Goal: Transaction & Acquisition: Book appointment/travel/reservation

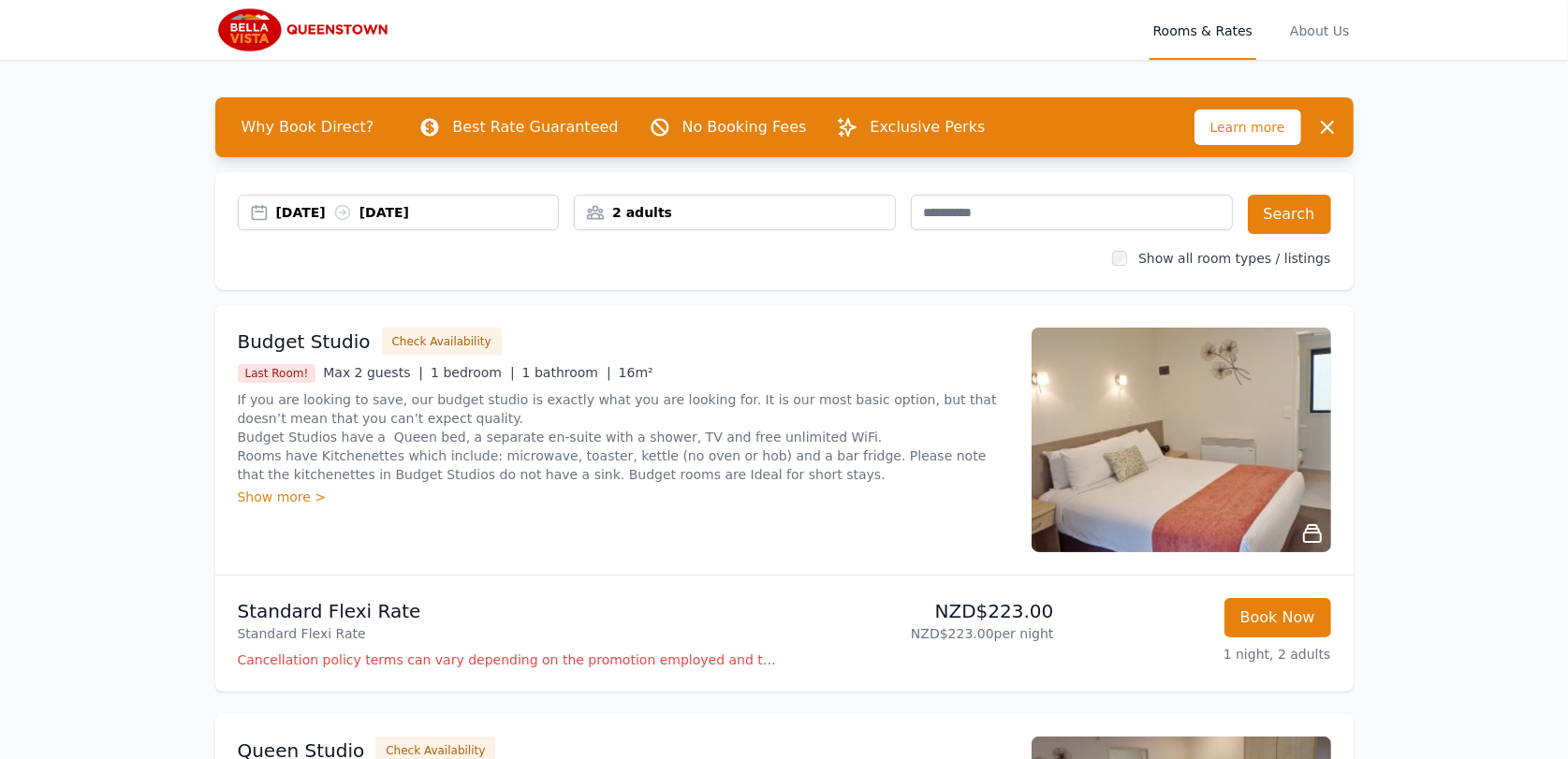
click at [640, 216] on div "2 adults" at bounding box center [735, 211] width 321 height 19
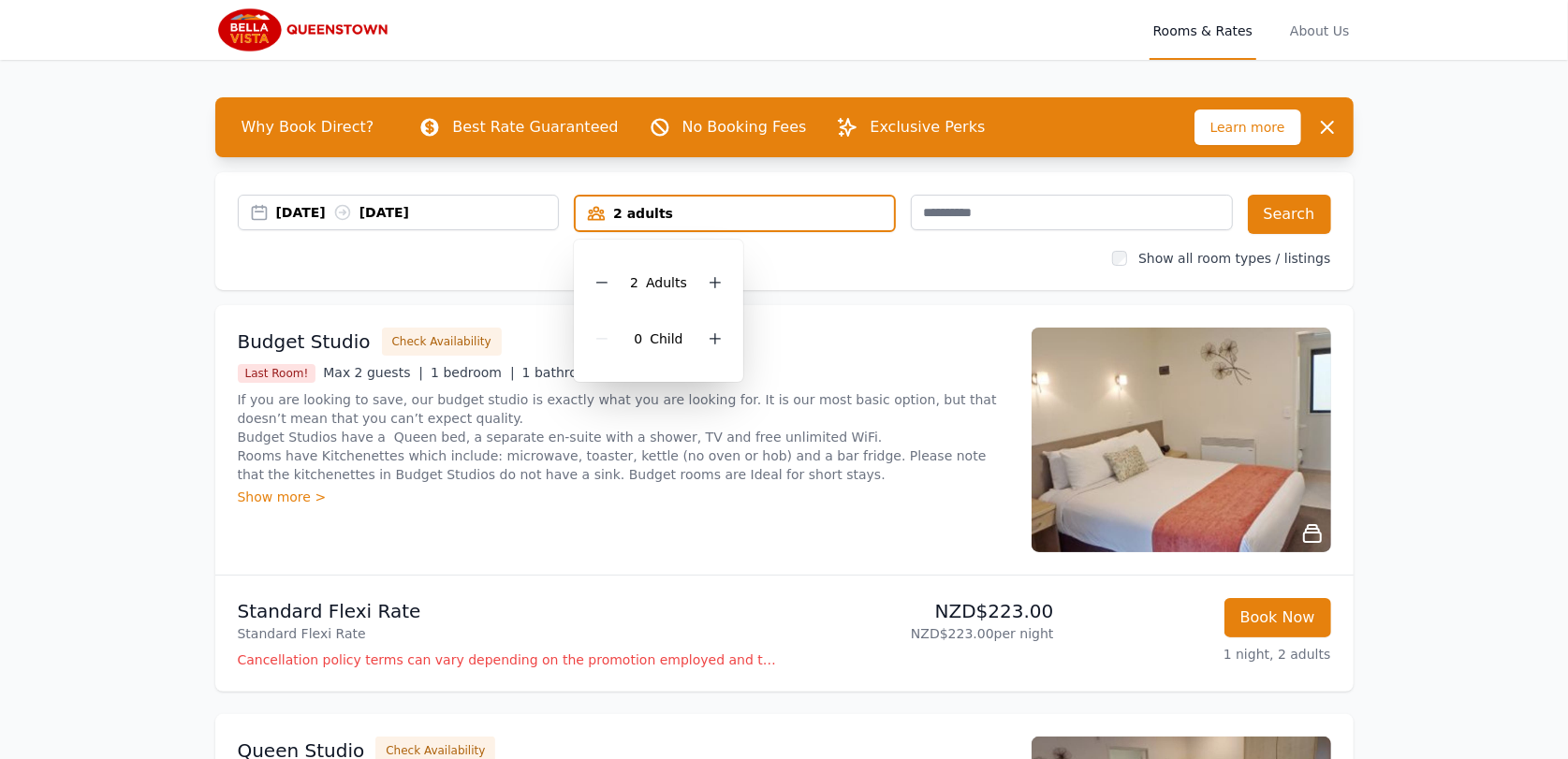
click at [837, 283] on div "[DATE] [DATE] 2 adults 2 Adult s 0 Child Search Show all room types / listings" at bounding box center [784, 231] width 1138 height 118
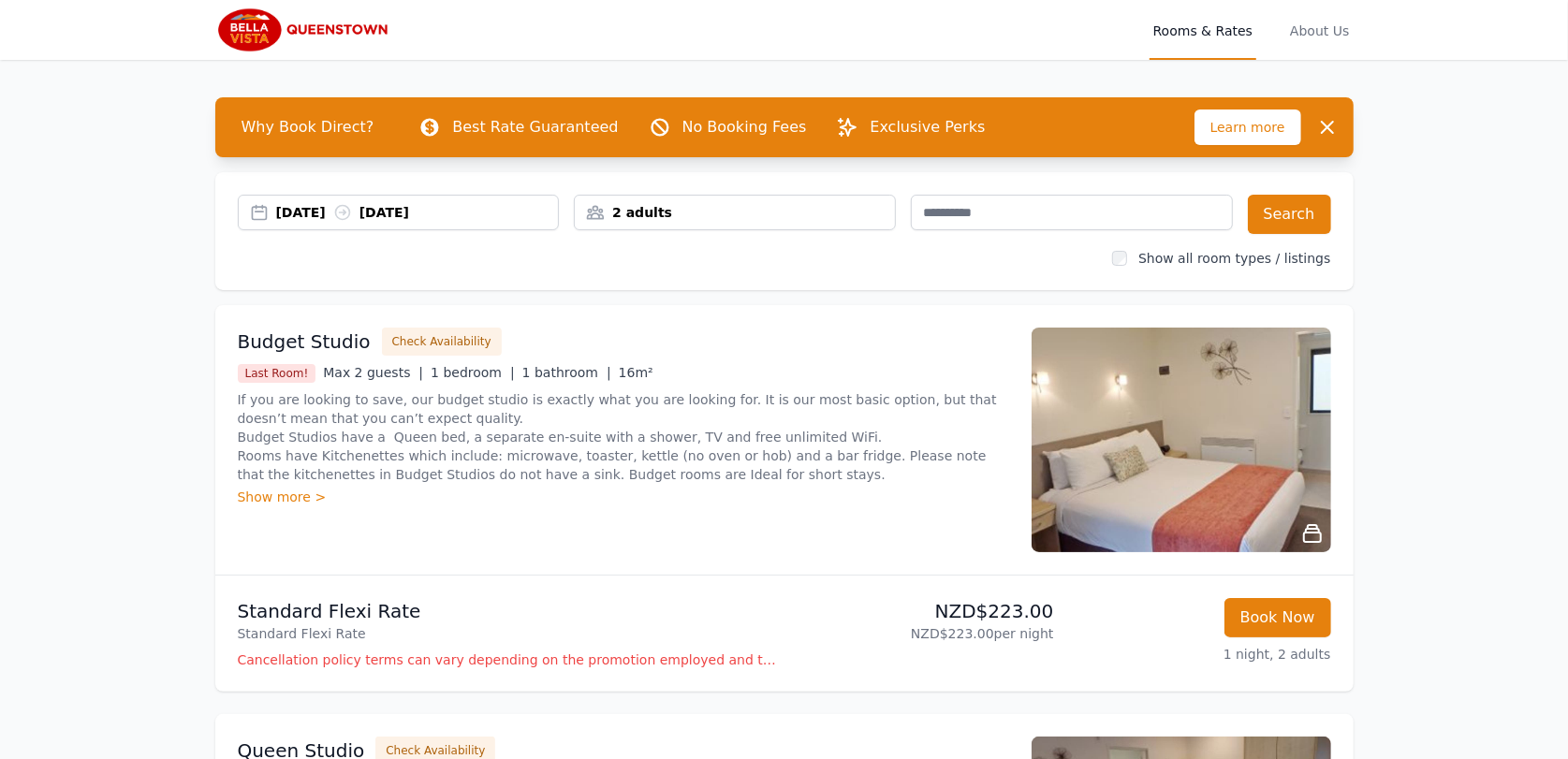
click at [631, 201] on div "2 adults" at bounding box center [735, 212] width 322 height 36
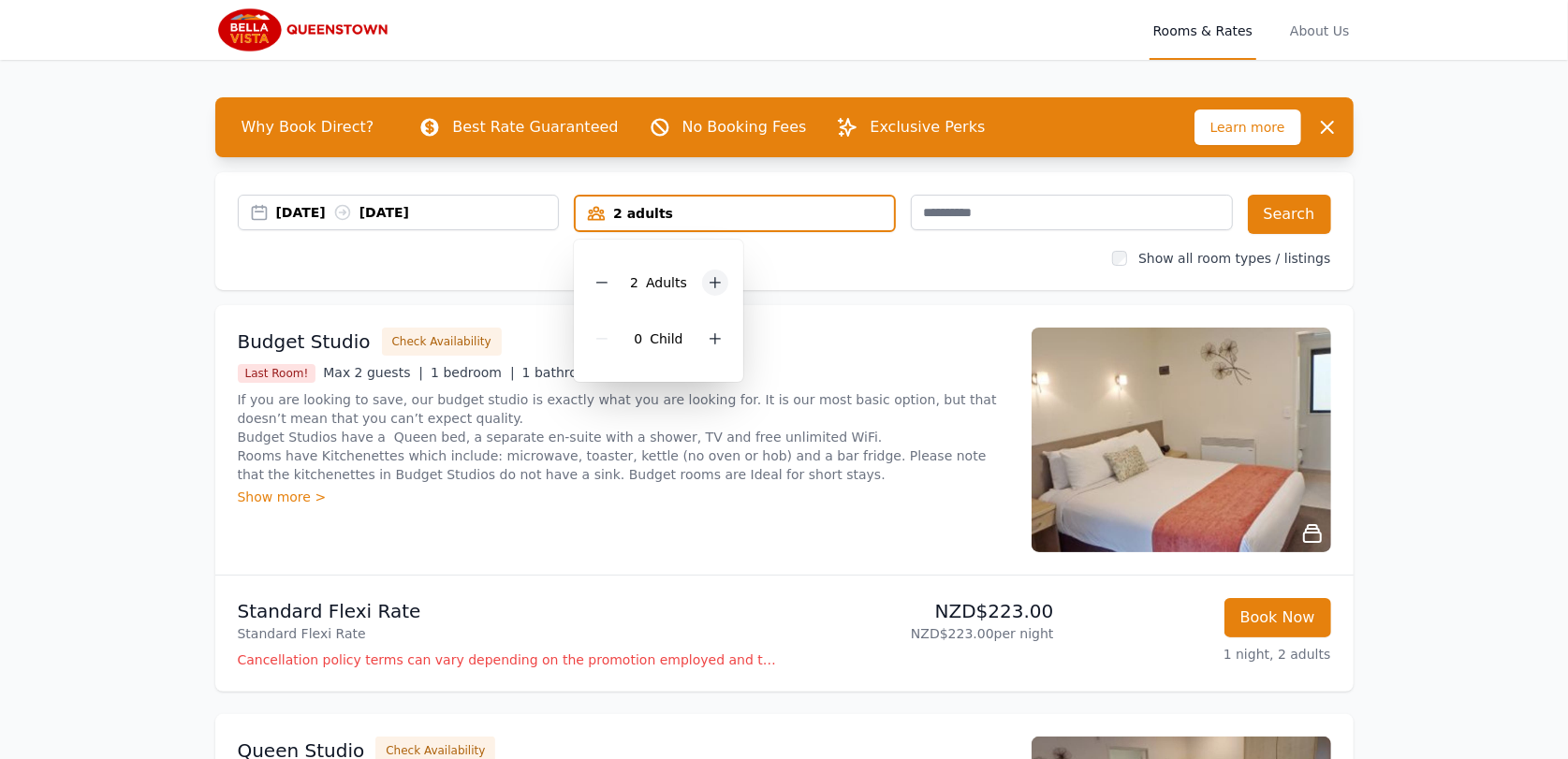
click at [710, 278] on icon at bounding box center [714, 282] width 15 height 15
click at [712, 279] on icon at bounding box center [714, 282] width 15 height 15
click at [687, 204] on div "6 adults" at bounding box center [735, 212] width 319 height 19
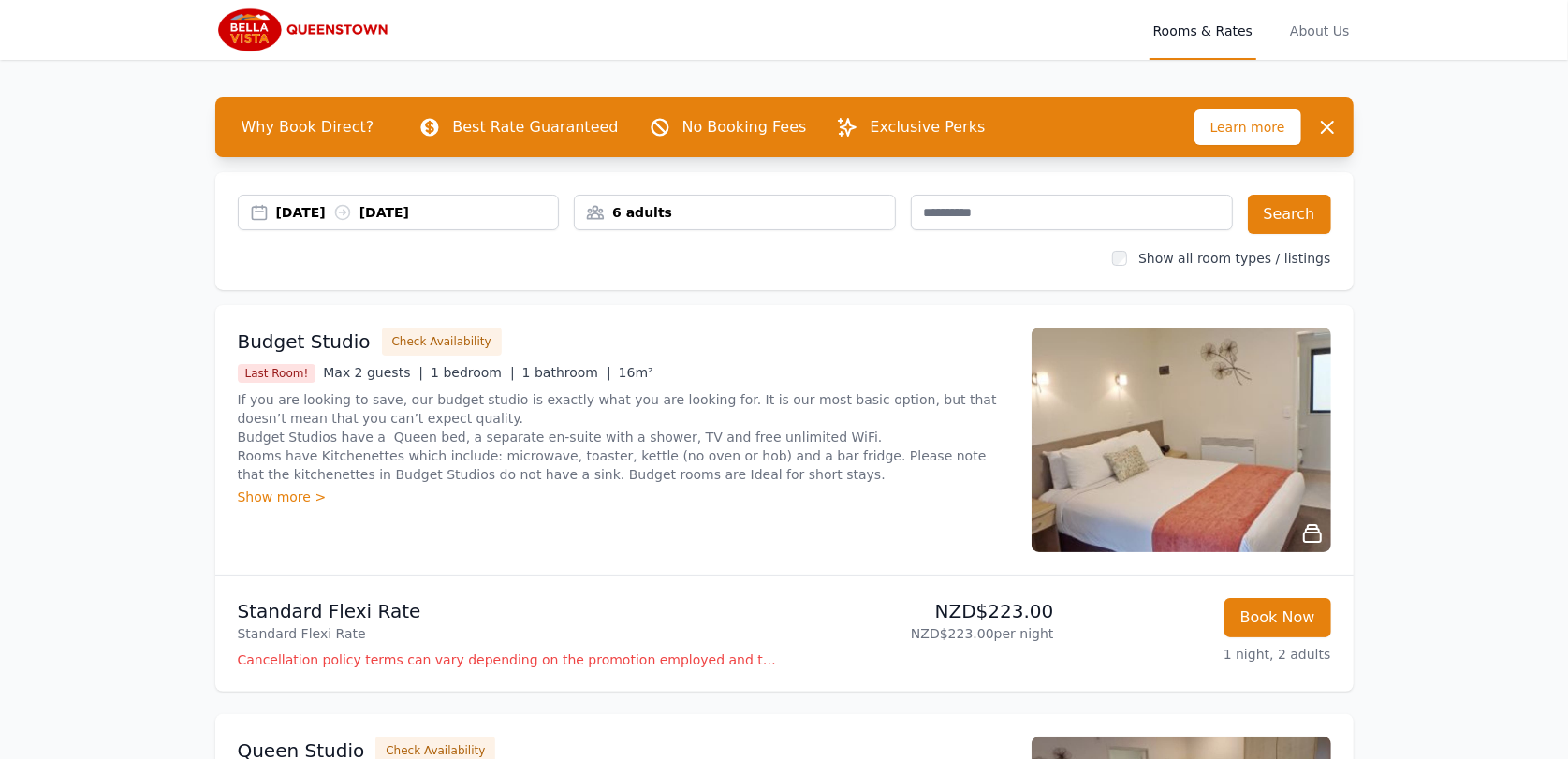
click at [696, 217] on div "6 adults" at bounding box center [735, 211] width 321 height 19
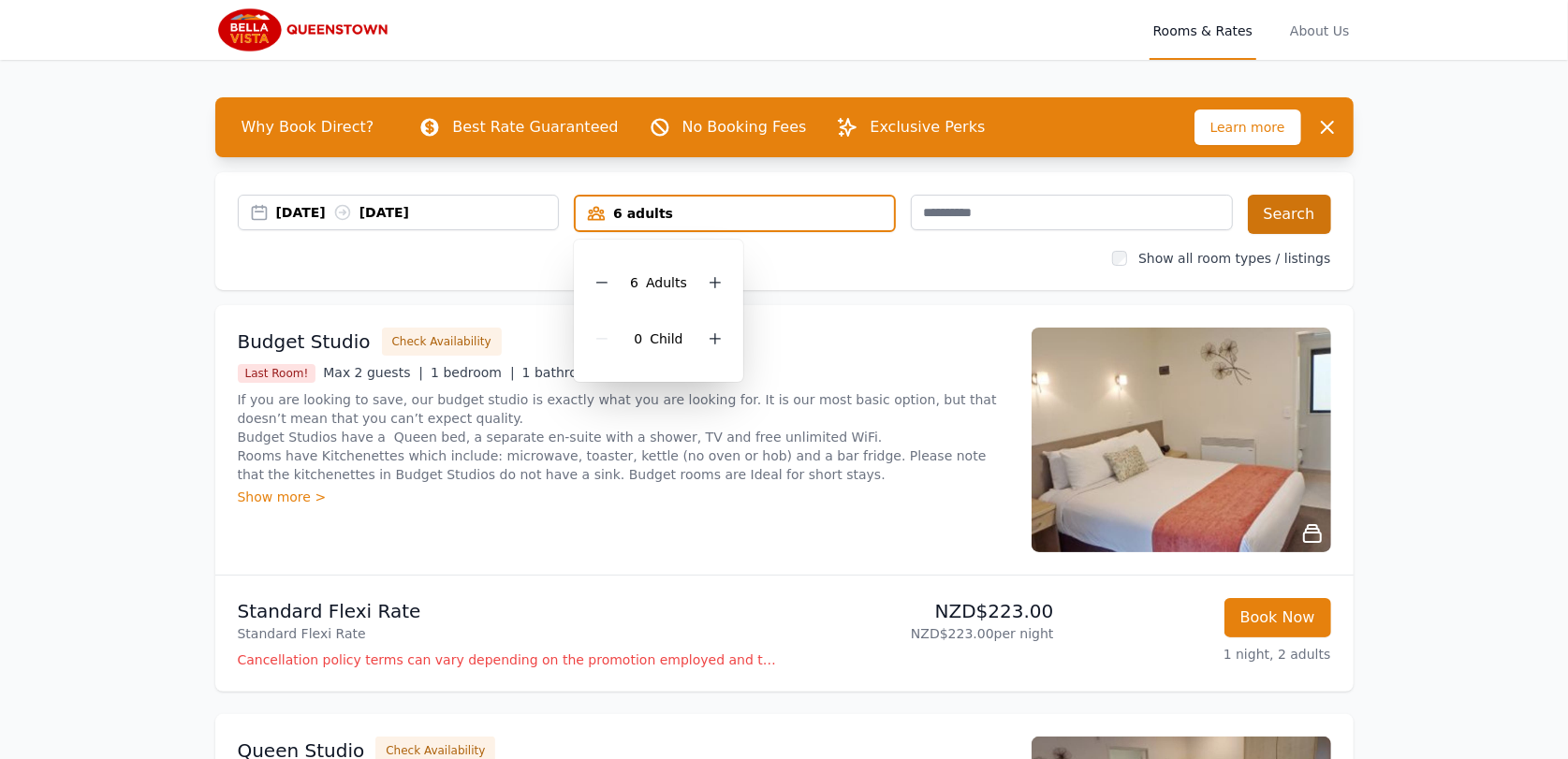
click at [1264, 226] on button "Search" at bounding box center [1289, 214] width 83 height 39
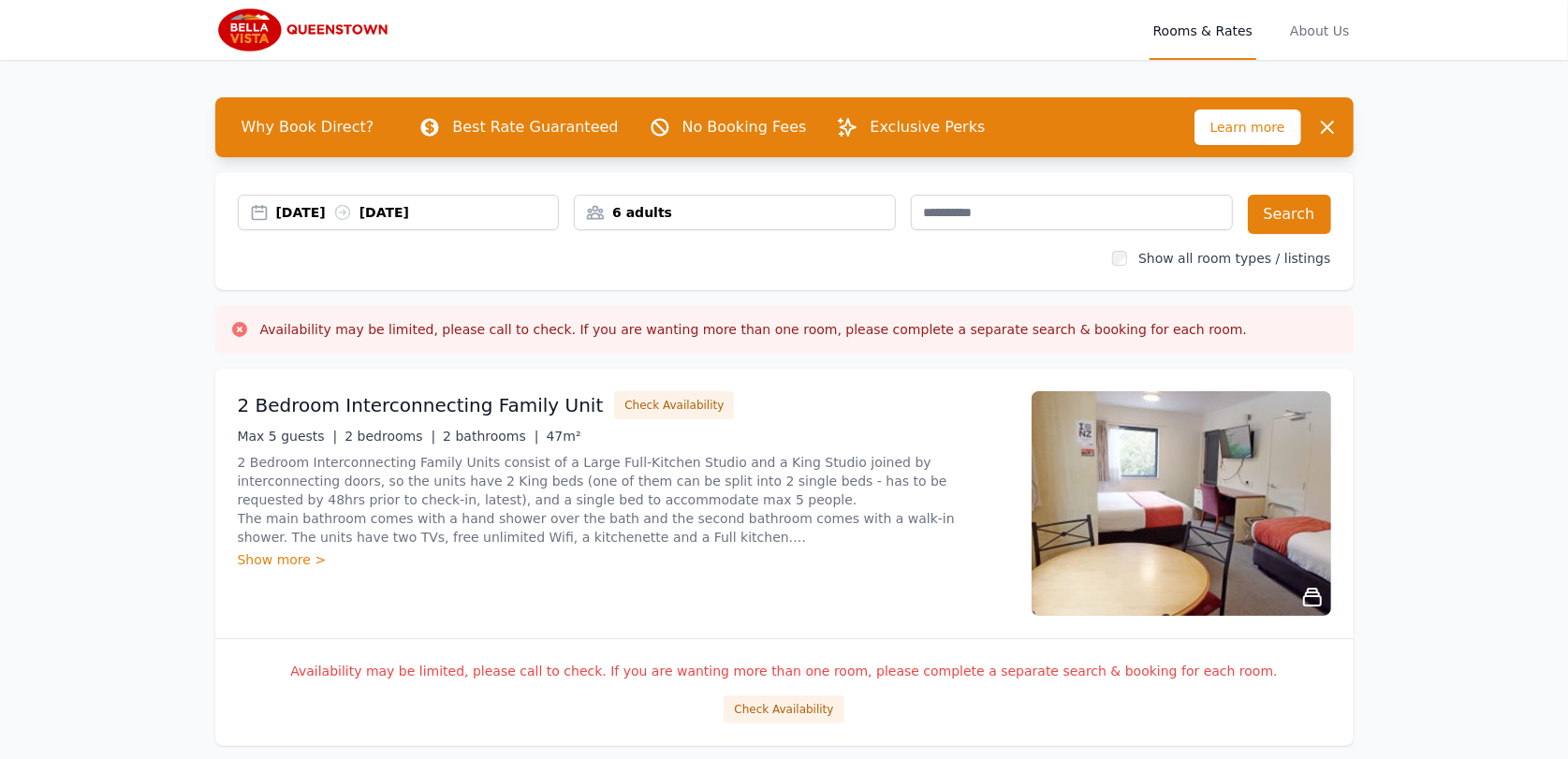
click at [629, 214] on div "6 adults" at bounding box center [735, 211] width 321 height 19
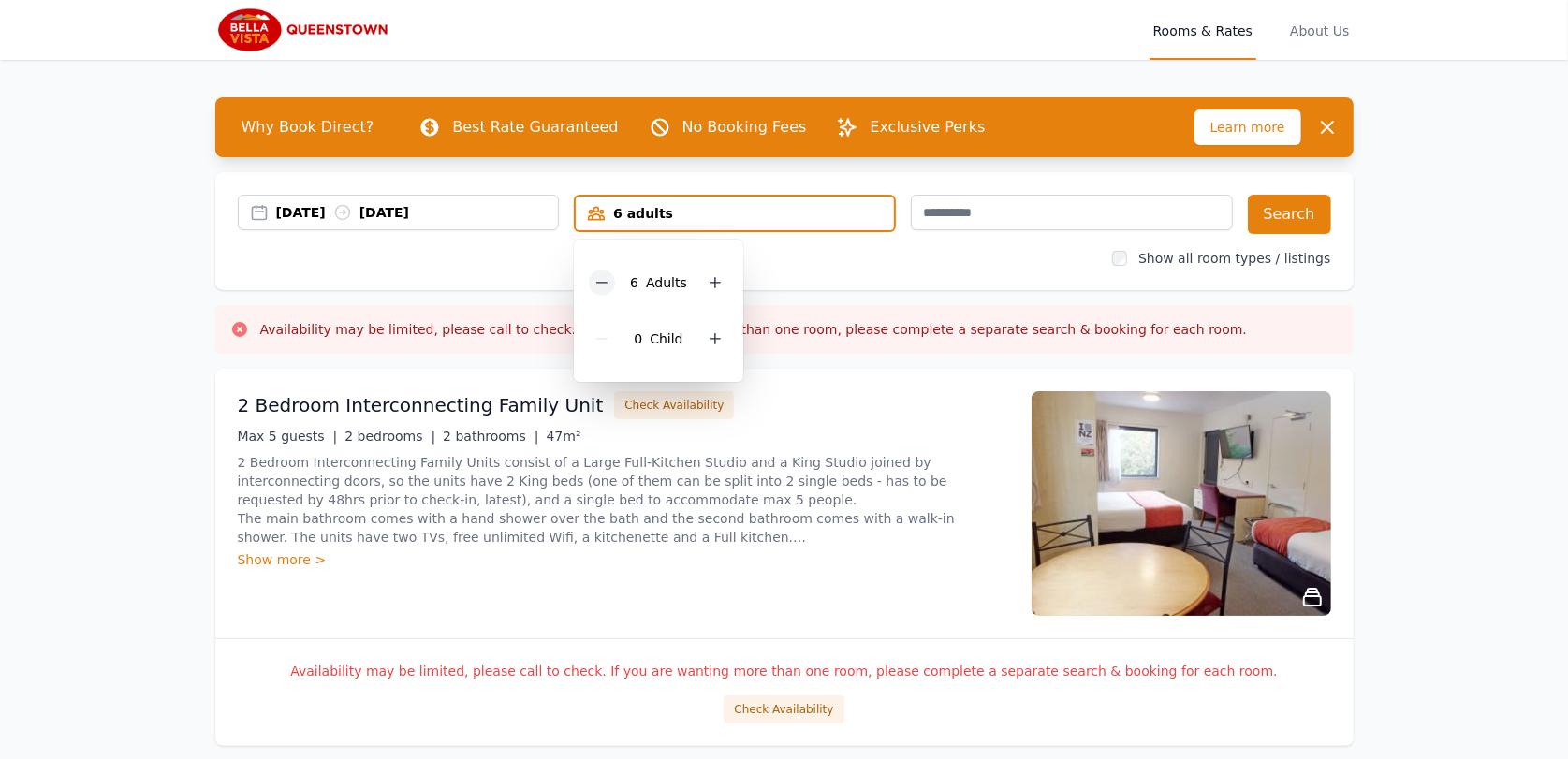
click at [606, 276] on icon at bounding box center [601, 282] width 15 height 15
click at [1286, 221] on button "Search" at bounding box center [1289, 214] width 83 height 39
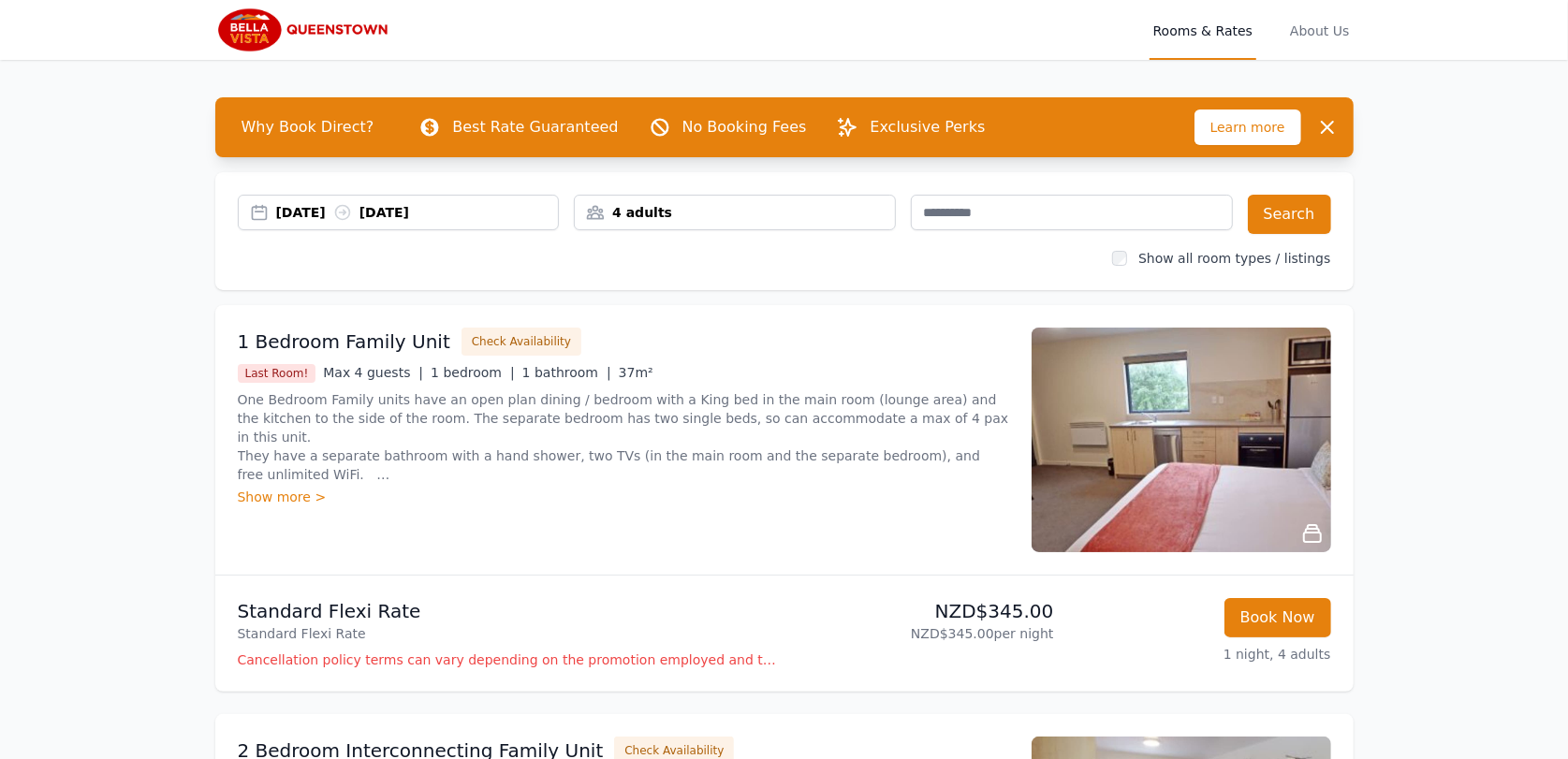
click at [613, 203] on div "4 adults" at bounding box center [735, 211] width 321 height 19
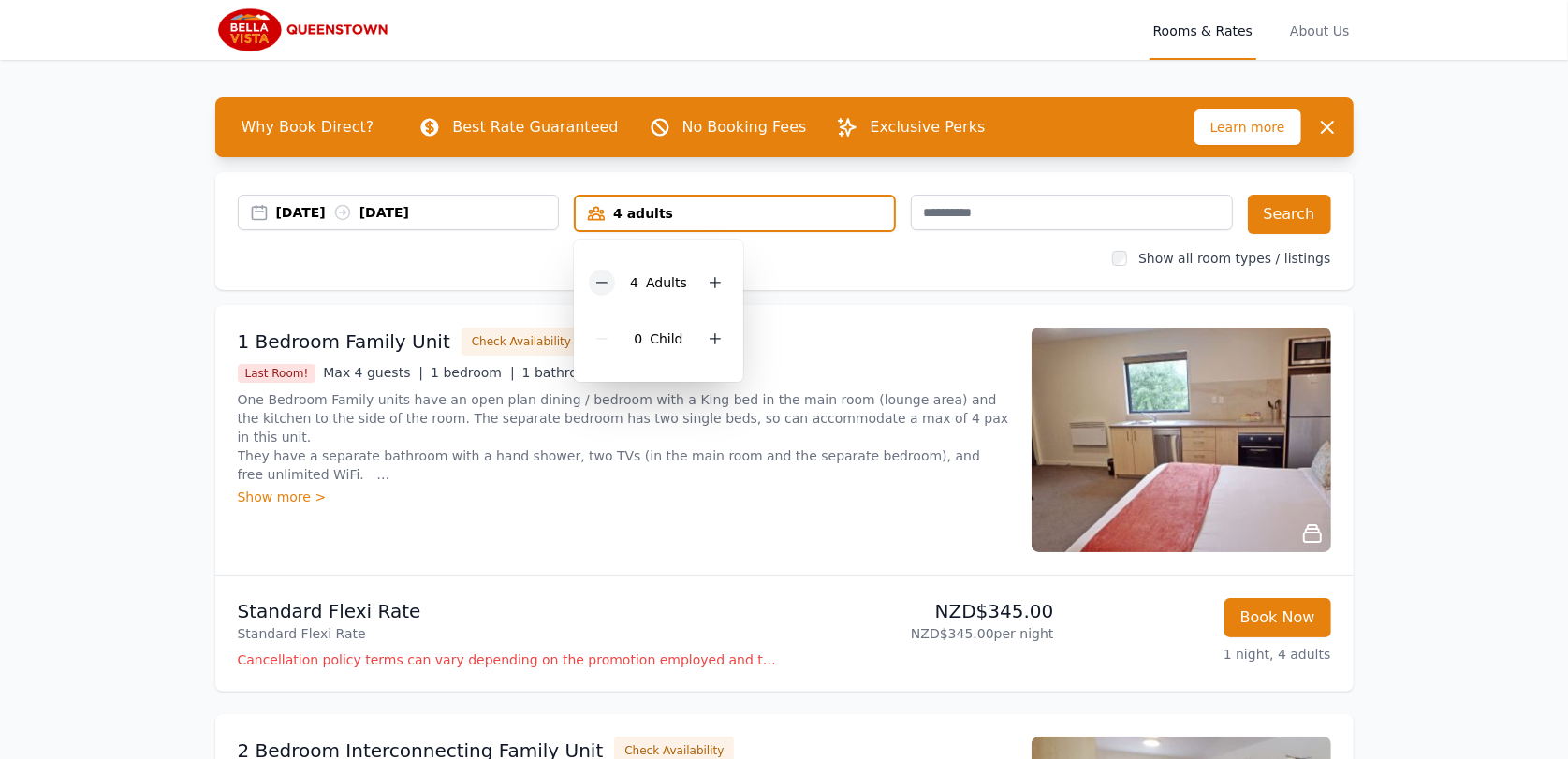
click at [598, 270] on div at bounding box center [601, 283] width 26 height 26
click at [1291, 215] on button "Search" at bounding box center [1289, 214] width 83 height 39
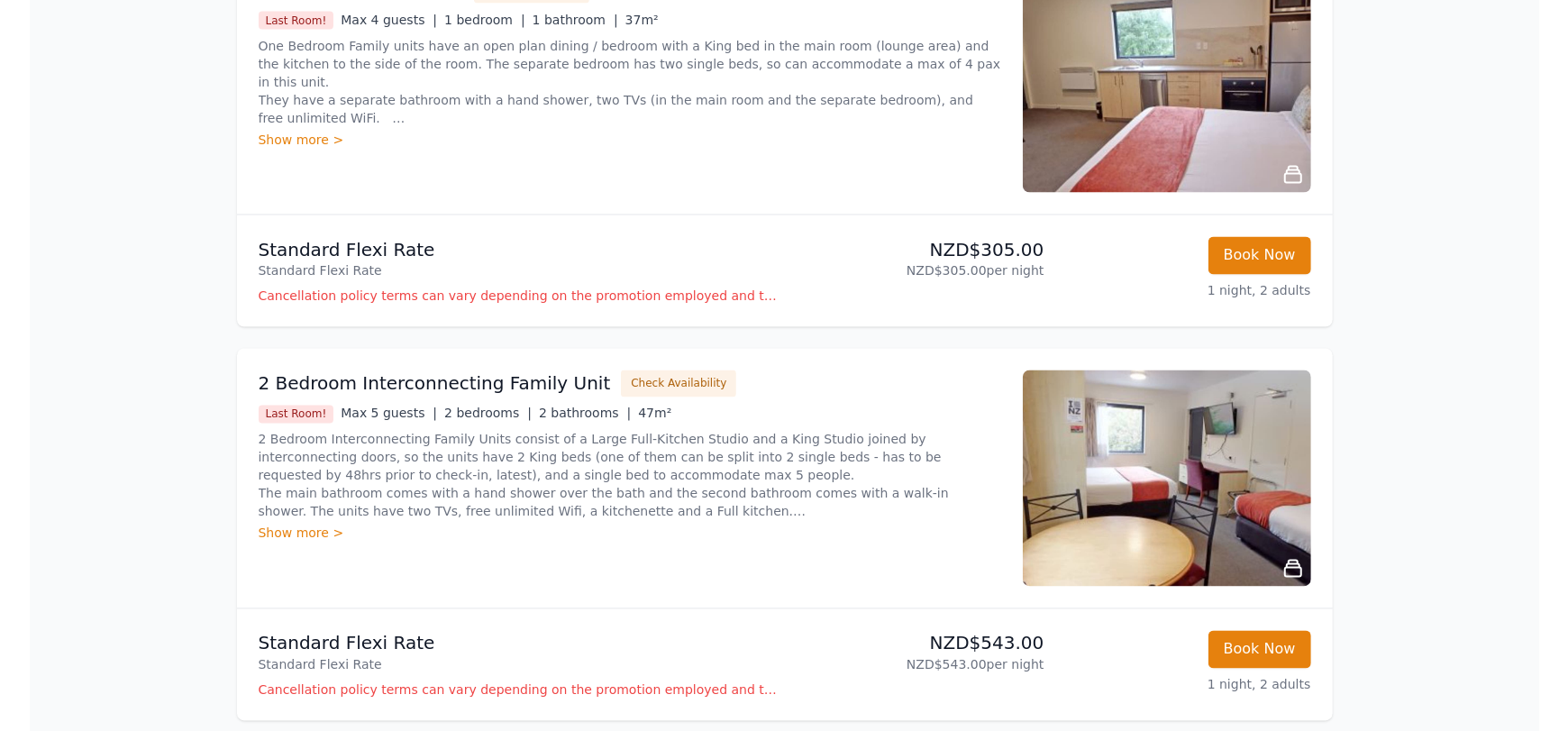
scroll to position [2326, 0]
